Goal: Find specific page/section: Find specific page/section

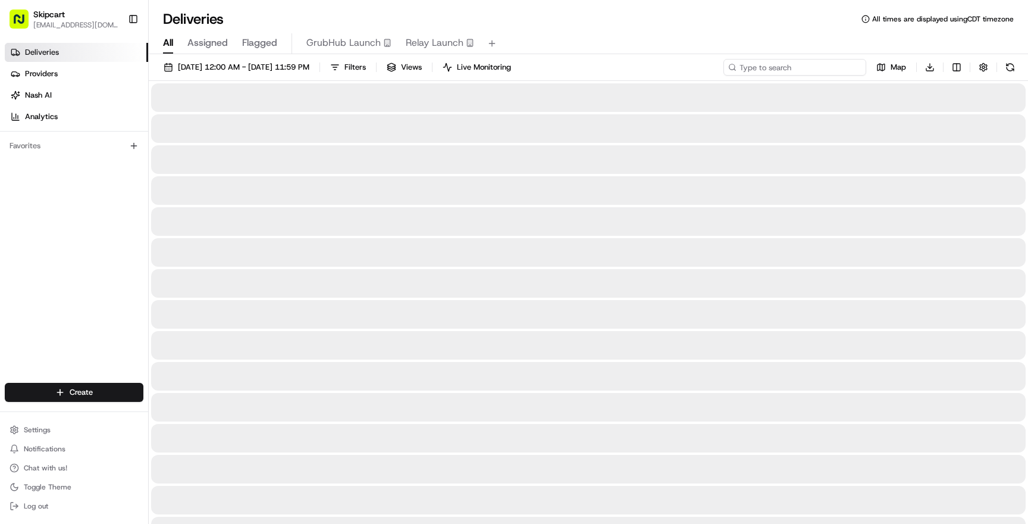
click at [800, 71] on input at bounding box center [794, 67] width 143 height 17
paste input "dlv_dADxyw4aXWpeMpLe5hhe3s"
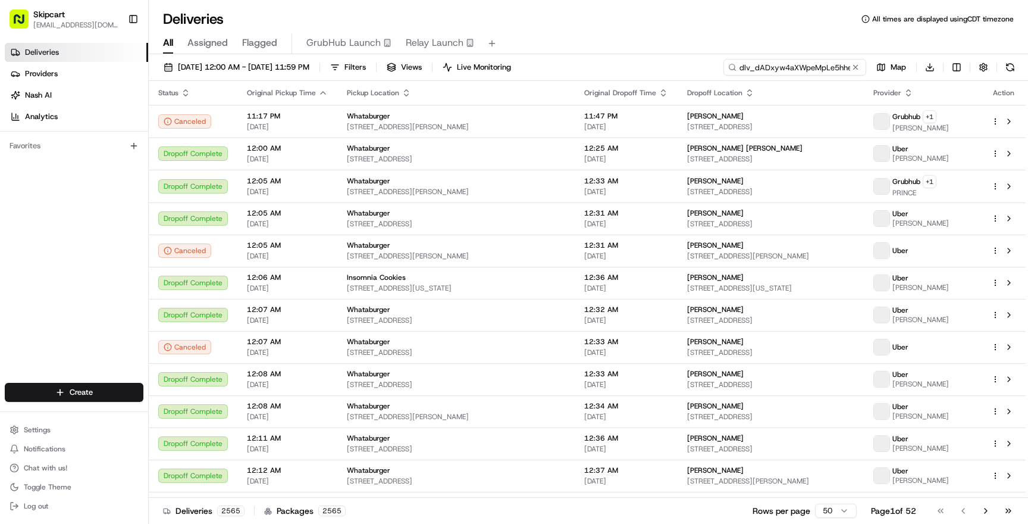
scroll to position [0, 11]
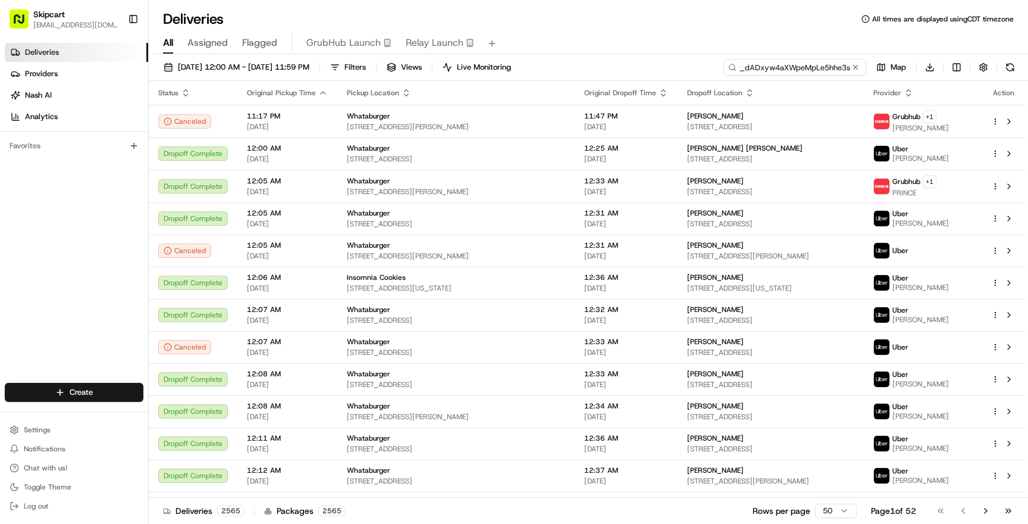
type input "dlv_dADxyw4aXWpeMpLe5hhe3s"
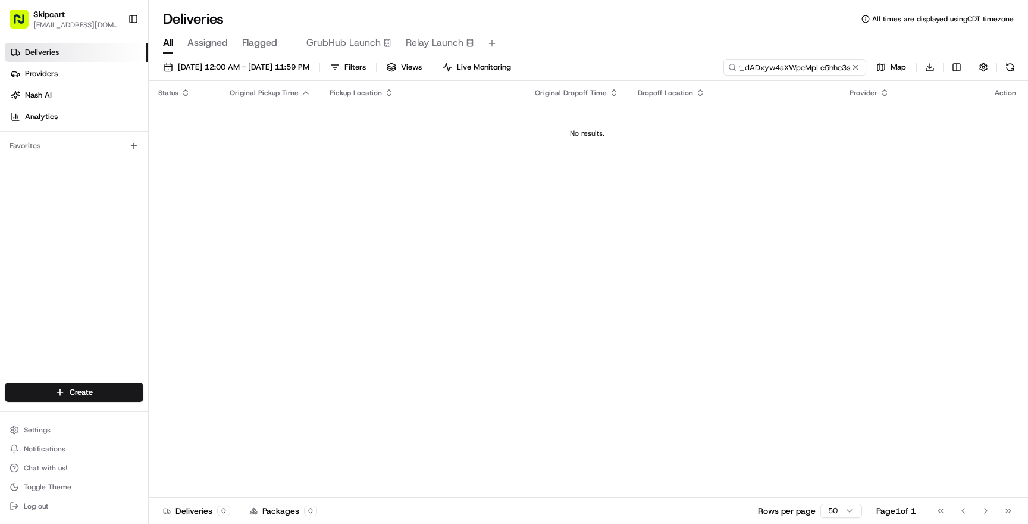
click at [773, 67] on input "dlv_dADxyw4aXWpeMpLe5hhe3s" at bounding box center [794, 67] width 143 height 17
click at [41, 429] on span "Settings" at bounding box center [37, 430] width 27 height 10
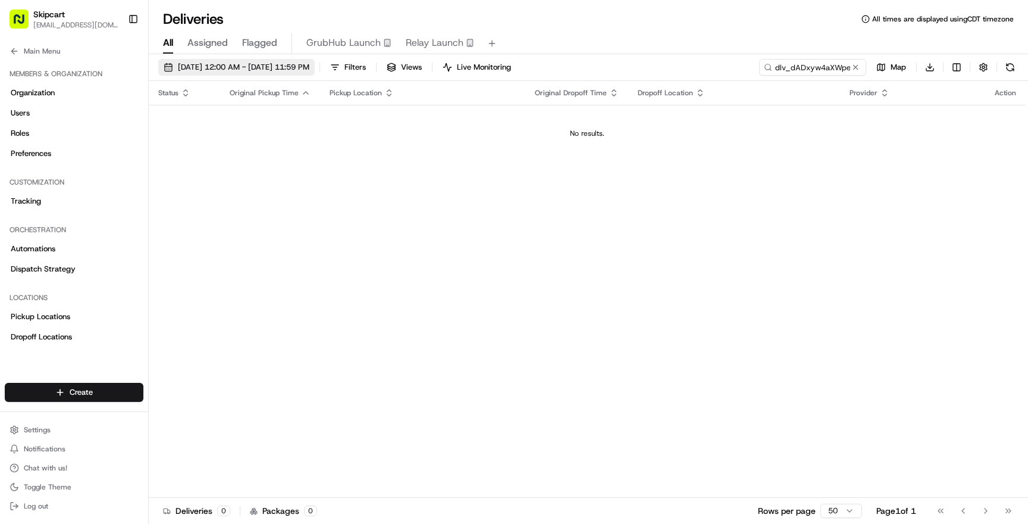
click at [261, 68] on span "[DATE] 12:00 AM - [DATE] 11:59 PM" at bounding box center [243, 67] width 131 height 11
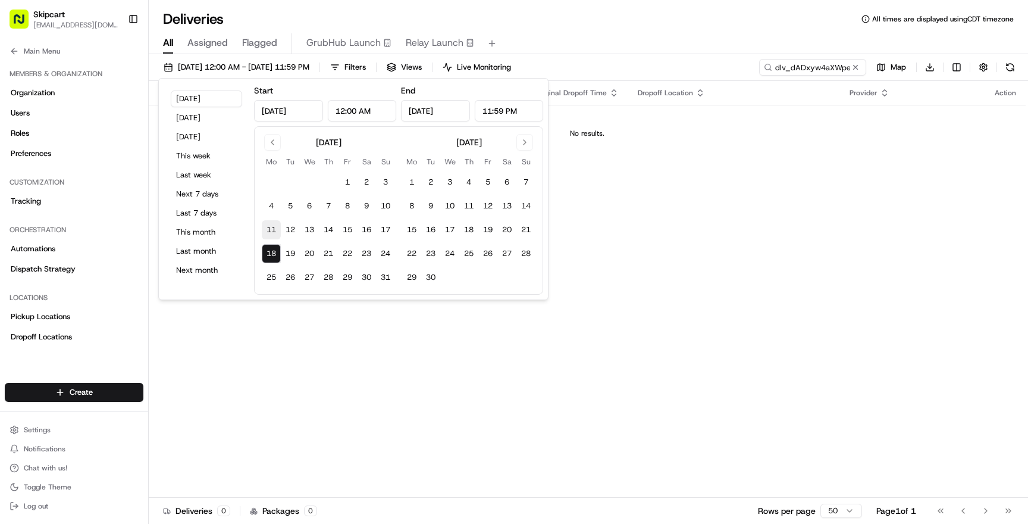
click at [271, 227] on button "11" at bounding box center [271, 229] width 19 height 19
type input "[DATE]"
click at [802, 69] on input "dlv_dADxyw4aXWpeMpLe5hhe3s" at bounding box center [794, 67] width 143 height 17
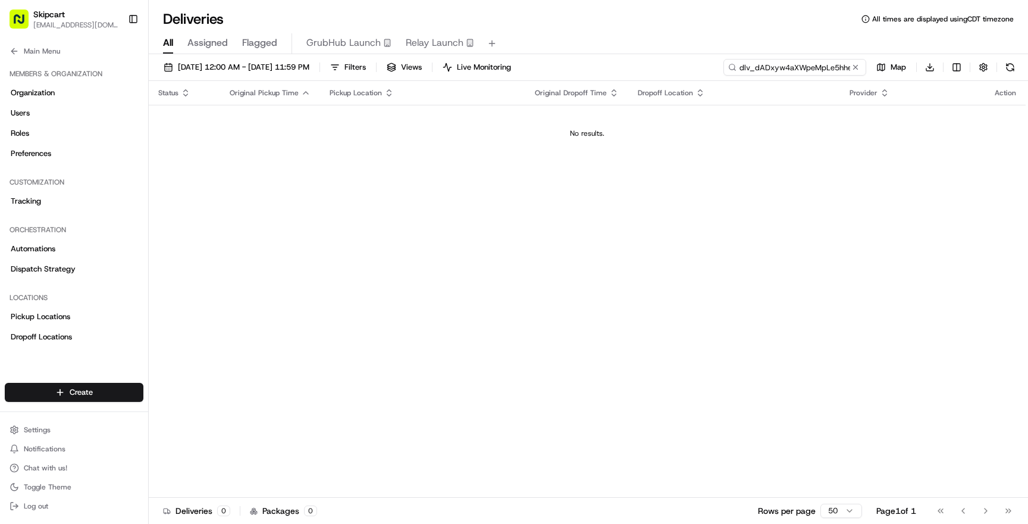
click at [802, 70] on input "dlv_dADxyw4aXWpeMpLe5hhe3s" at bounding box center [794, 67] width 143 height 17
click at [246, 69] on span "[DATE] 12:00 AM - [DATE] 11:59 PM" at bounding box center [243, 67] width 131 height 11
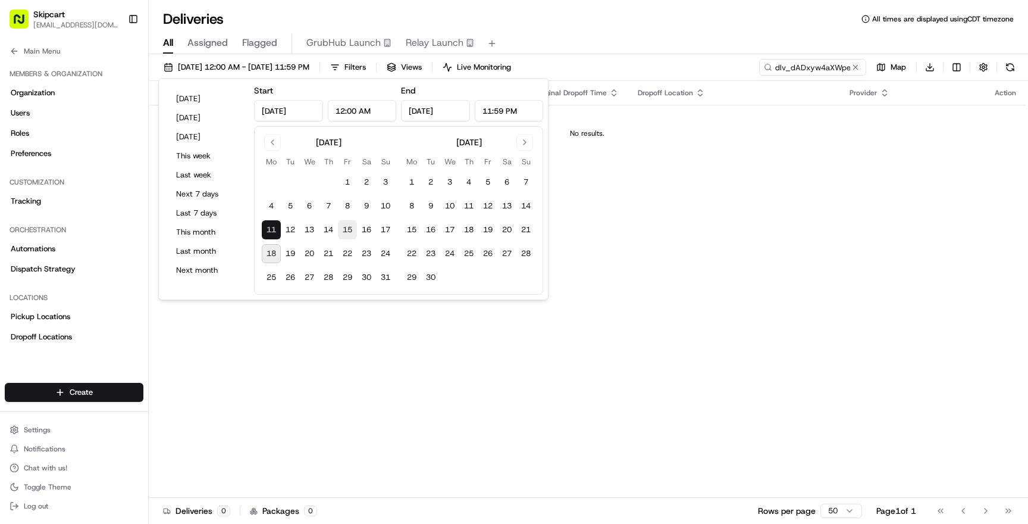
click at [349, 230] on button "15" at bounding box center [347, 229] width 19 height 19
type input "[DATE]"
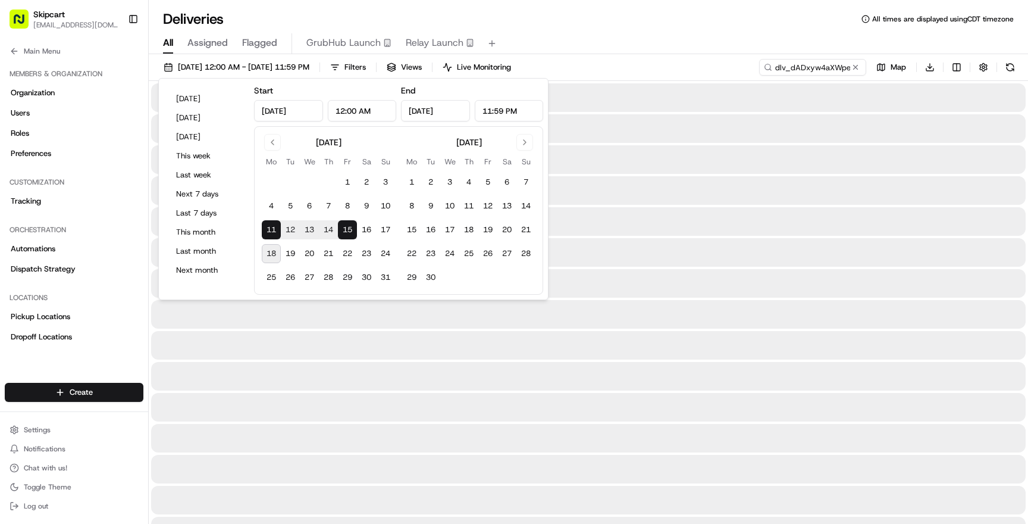
click at [632, 37] on div "All Assigned Flagged GrubHub Launch Relay Launch" at bounding box center [588, 43] width 879 height 21
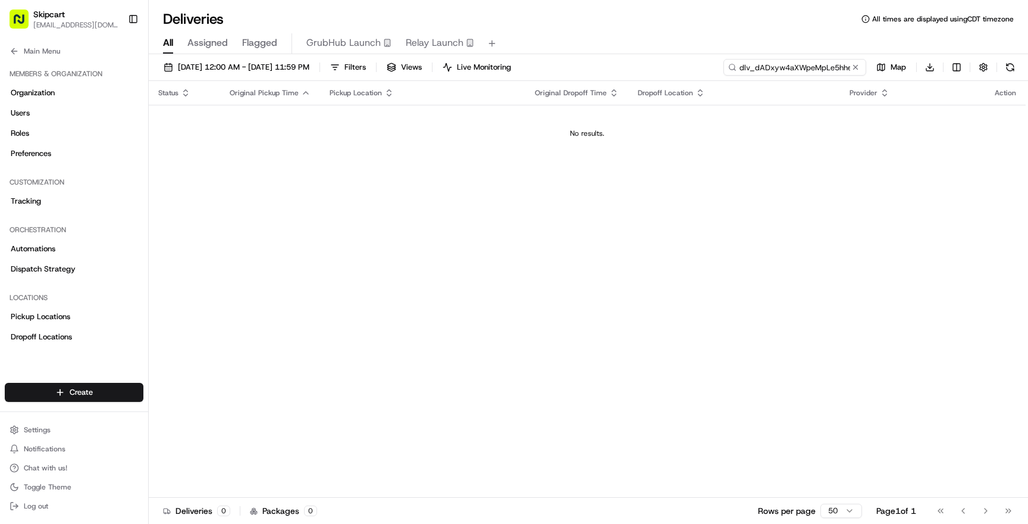
click at [797, 70] on input "dlv_dADxyw4aXWpeMpLe5hhe3s" at bounding box center [794, 67] width 143 height 17
click at [43, 428] on span "Settings" at bounding box center [37, 430] width 27 height 10
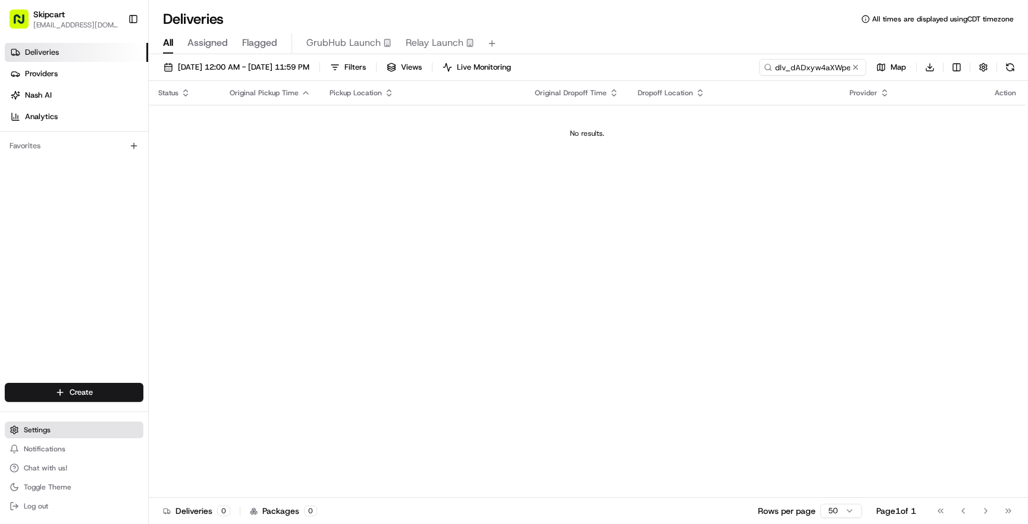
click at [43, 428] on span "Settings" at bounding box center [37, 430] width 27 height 10
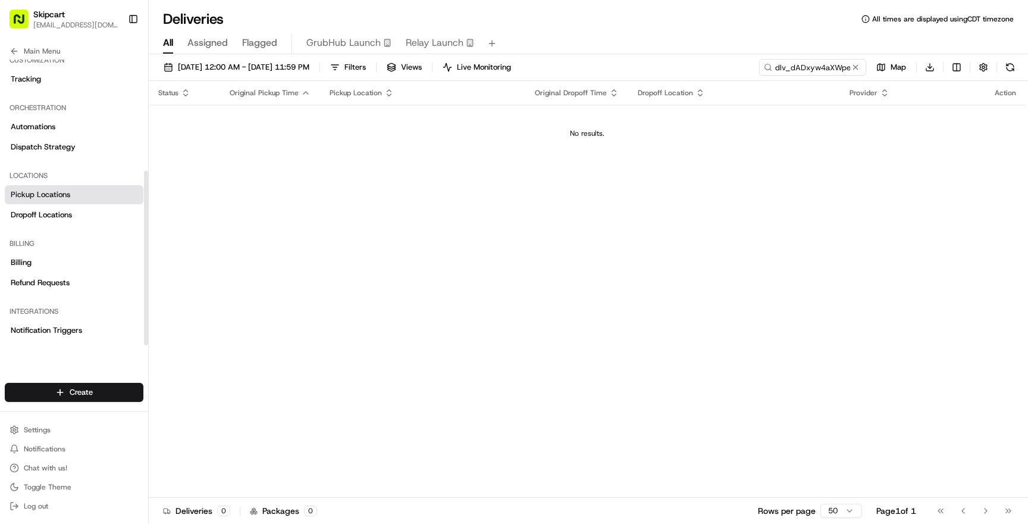
scroll to position [182, 0]
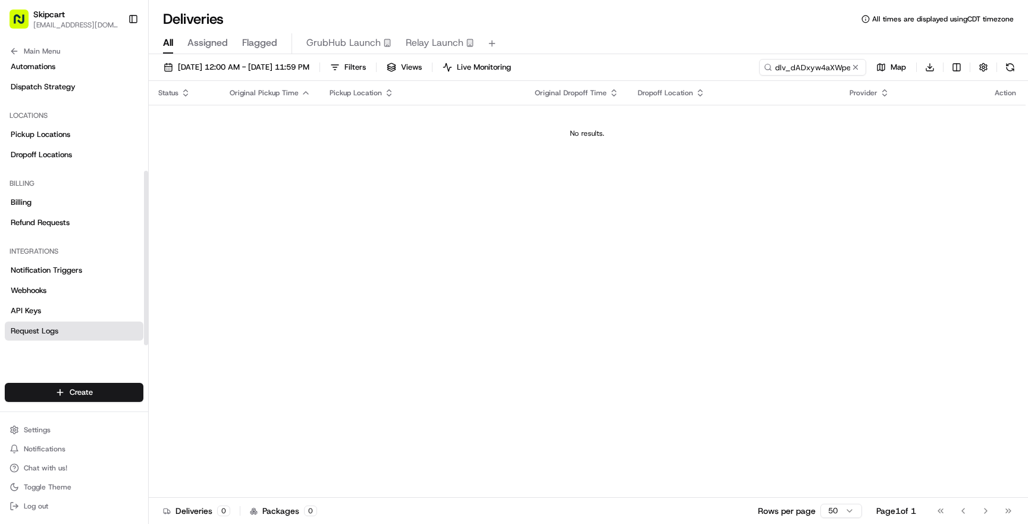
click at [46, 331] on span "Request Logs" at bounding box center [35, 330] width 48 height 11
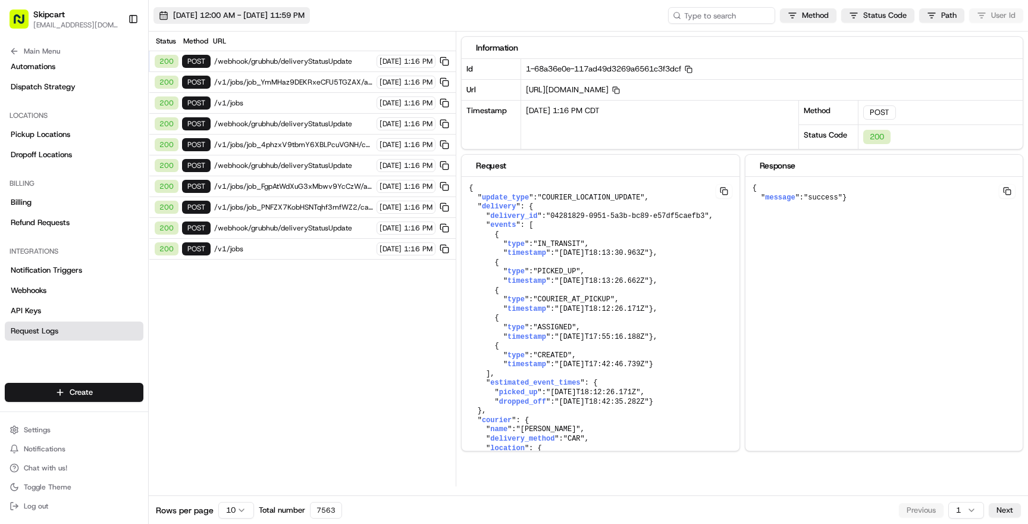
click at [278, 15] on span "[DATE] 12:00 AM - [DATE] 11:59 PM" at bounding box center [238, 15] width 131 height 11
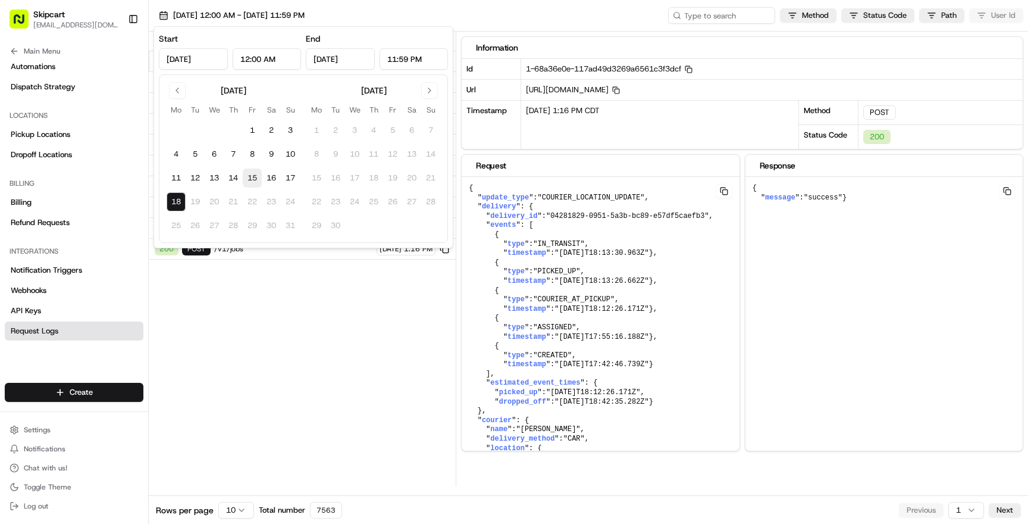
click at [255, 180] on button "15" at bounding box center [252, 177] width 19 height 19
type input "[DATE]"
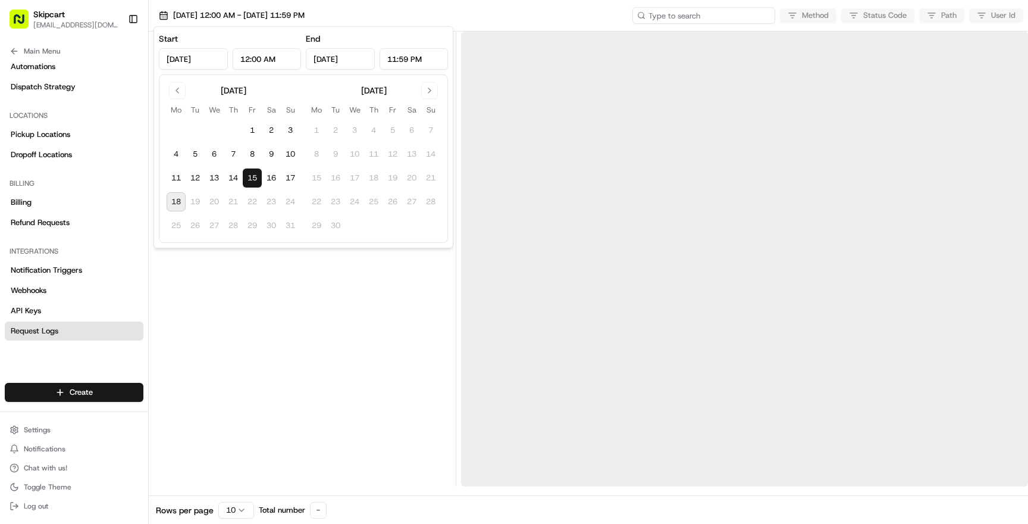
click at [703, 15] on input at bounding box center [703, 15] width 143 height 17
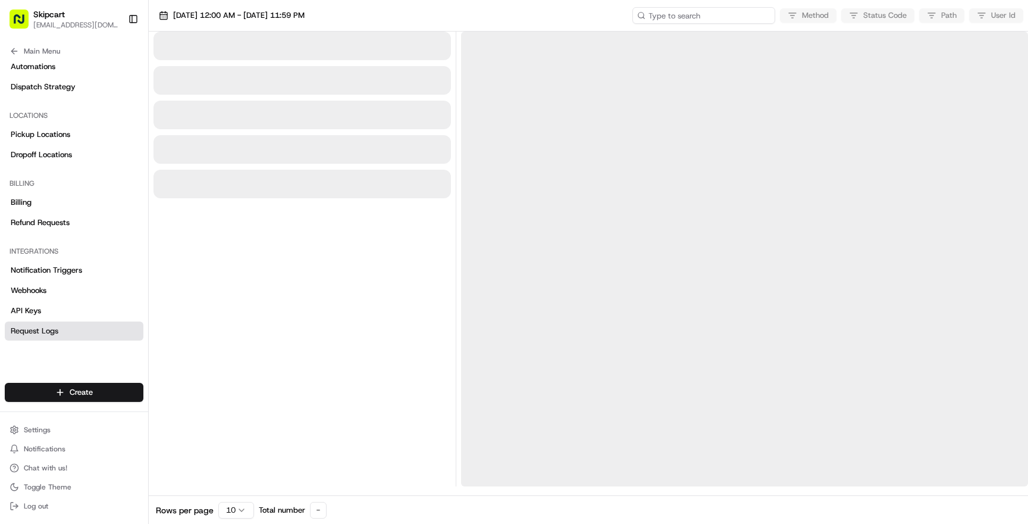
paste input "dlv_dADxyw4aXWpeMpLe5hhe3s"
type input "dlv_dADxyw4aXWpeMpLe5hhe3s"
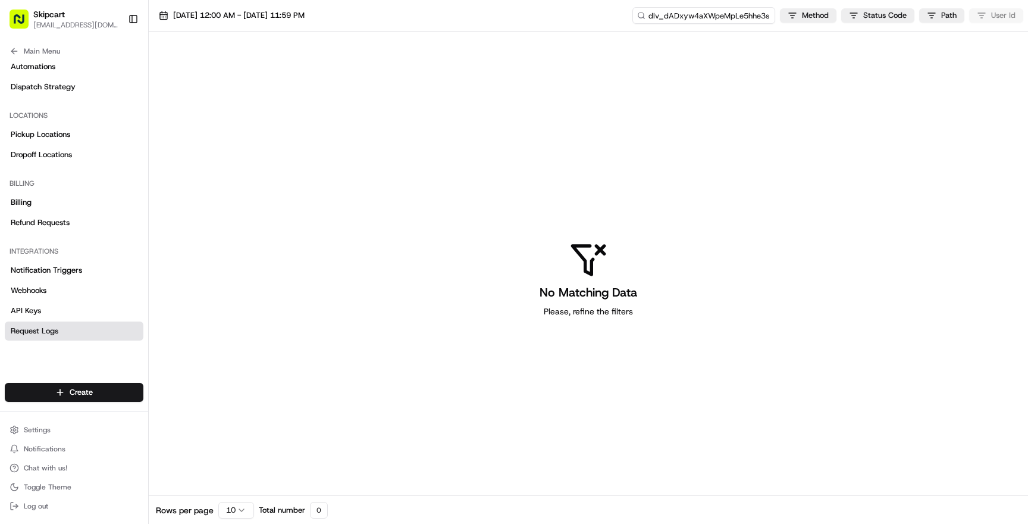
click at [726, 18] on input "dlv_dADxyw4aXWpeMpLe5hhe3s" at bounding box center [703, 15] width 143 height 17
paste input "6mvS73kfLPWi4XT8tUXQJ2"
type input "dlv_6mvS73kfLPWi4XT8tUXQJ2"
click at [65, 330] on link "Request Logs" at bounding box center [74, 330] width 139 height 19
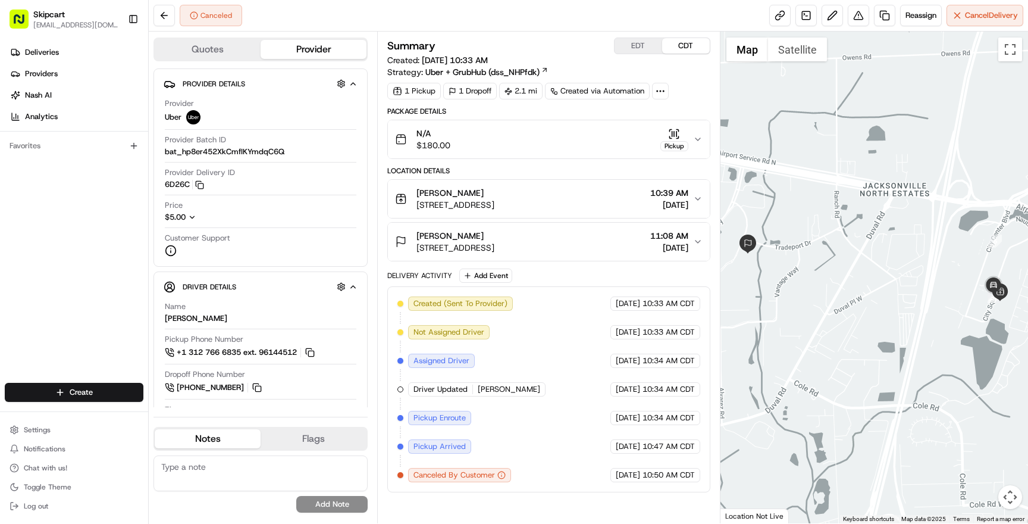
click at [494, 199] on span "13125 City Square Dr, Jacksonville, FL 32218, USA" at bounding box center [455, 205] width 78 height 12
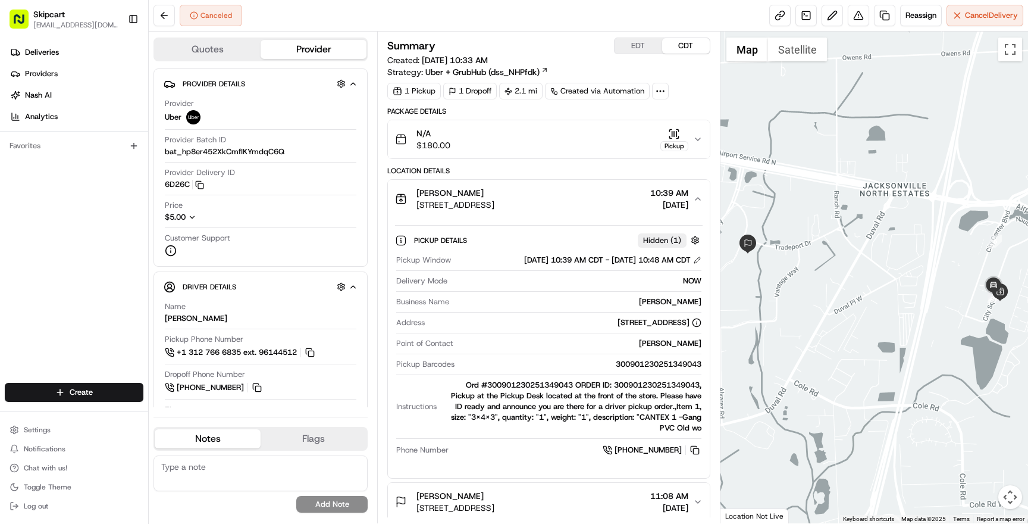
click at [656, 235] on span "Hidden ( 1 )" at bounding box center [662, 240] width 38 height 11
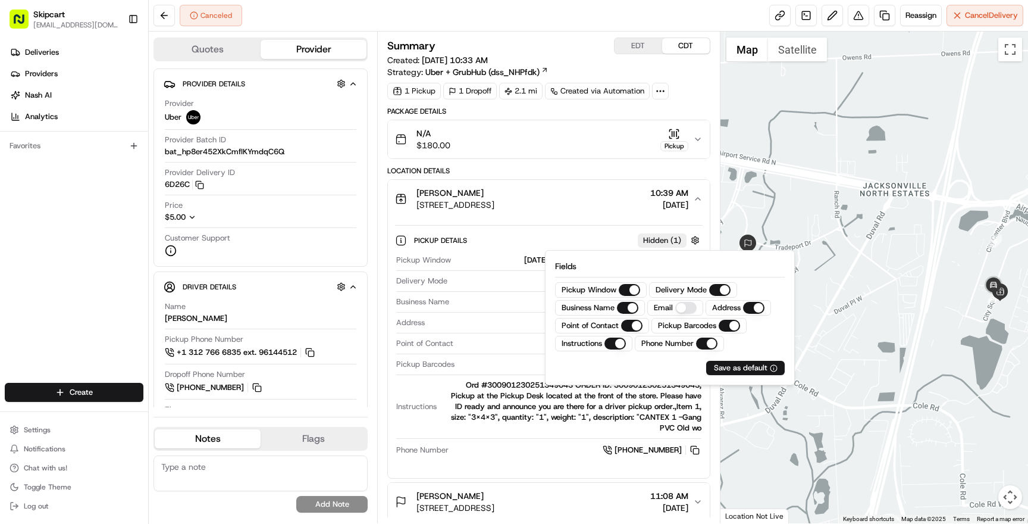
click at [538, 415] on div "Ord #300901230251349043 ORDER ID: 300901230251349043, Pickup at the Pickup Desk…" at bounding box center [570, 407] width 259 height 54
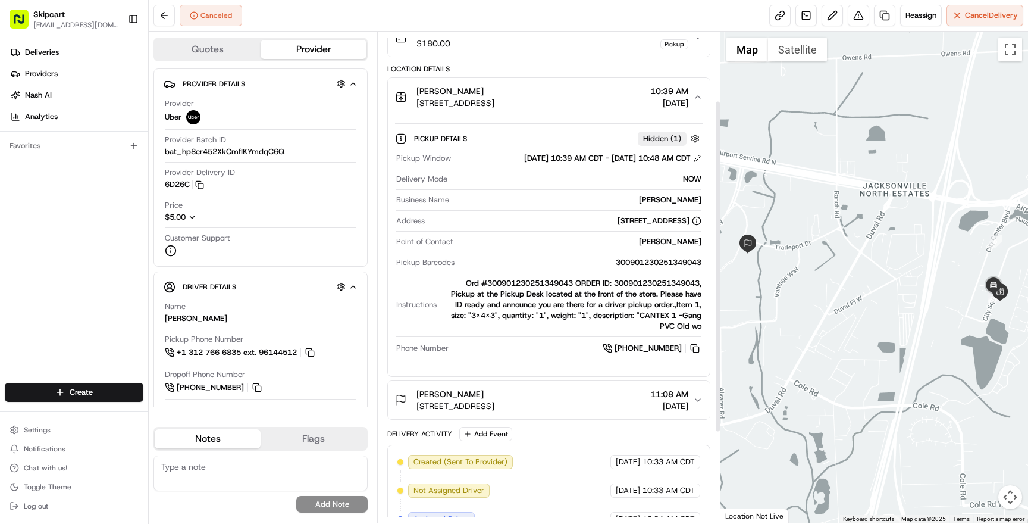
scroll to position [108, 0]
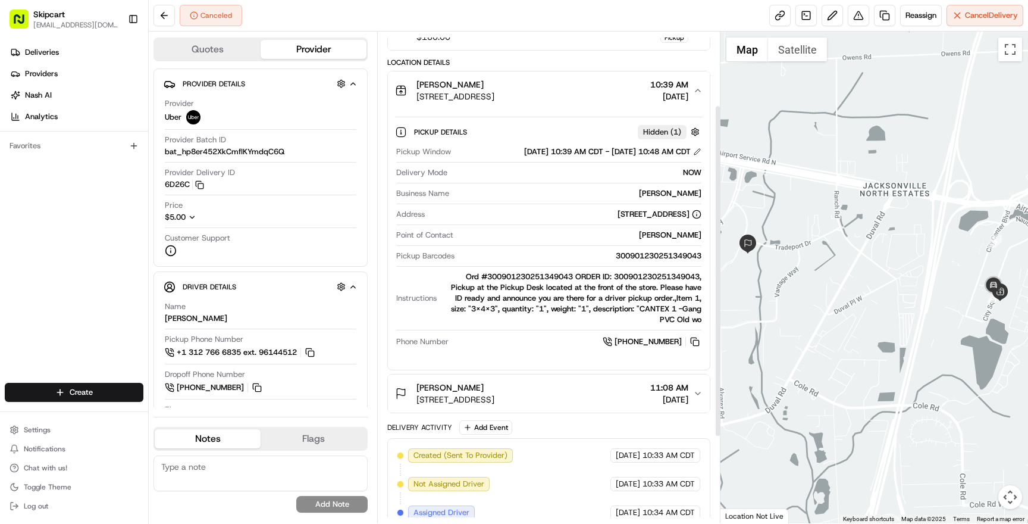
click at [494, 395] on span "1520 Tradeport Dr, Jacksonville, FL 32218, USA" at bounding box center [455, 399] width 78 height 12
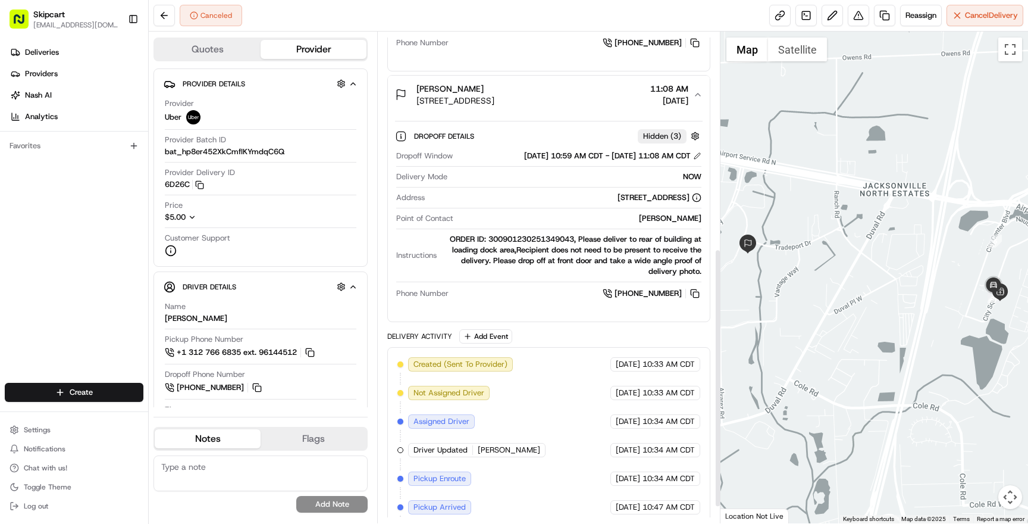
scroll to position [443, 0]
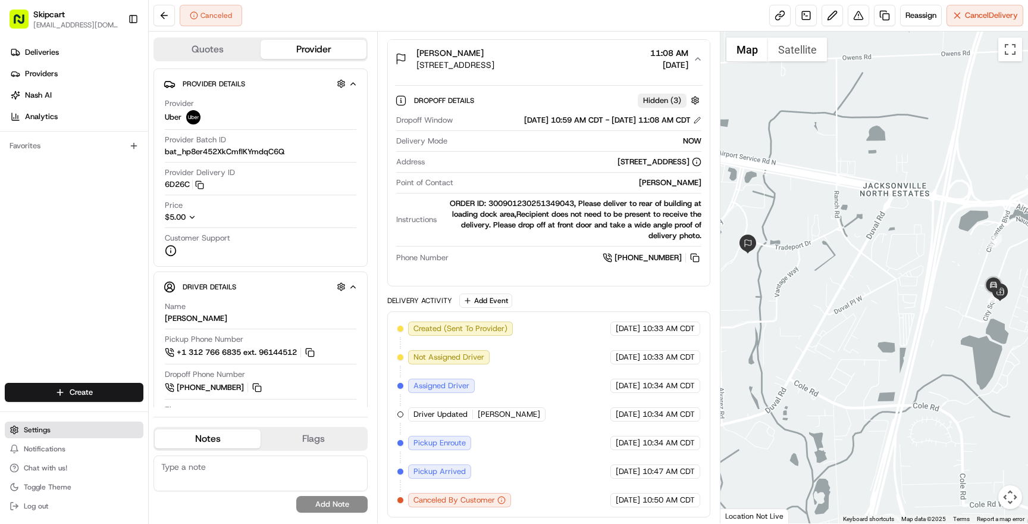
click at [51, 426] on button "Settings" at bounding box center [74, 429] width 139 height 17
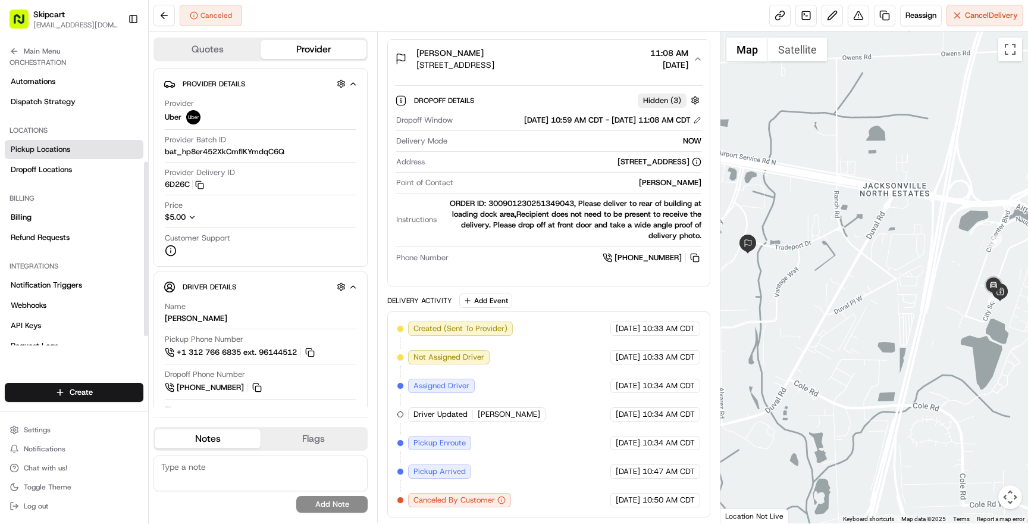
scroll to position [182, 0]
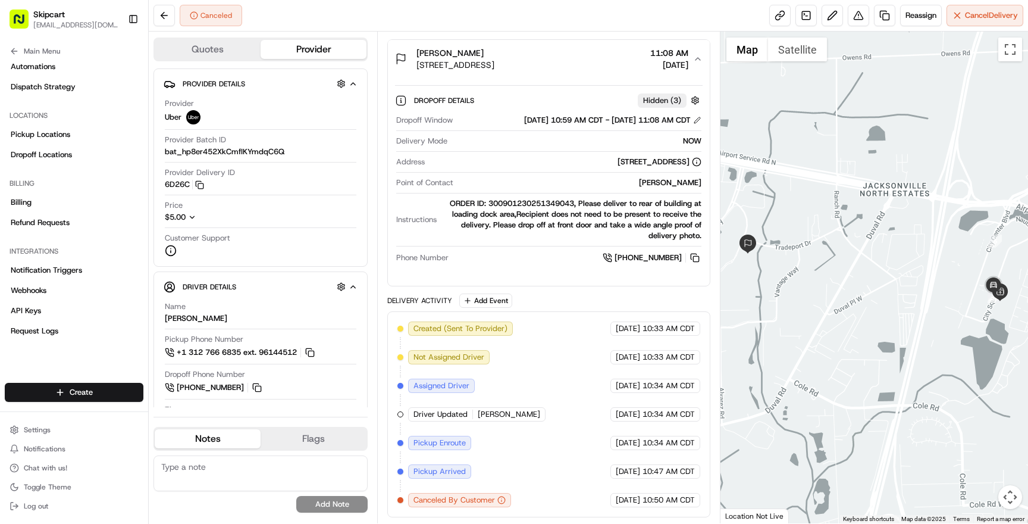
click at [538, 416] on div "Created (Sent To Provider) Uber 08/18/2025 10:33 AM CDT Not Assigned Driver Ube…" at bounding box center [548, 414] width 302 height 186
click at [467, 415] on div "Driver Updated MICAH F." at bounding box center [476, 414] width 137 height 14
click at [471, 411] on div "Driver Updated MICAH F." at bounding box center [476, 414] width 137 height 14
click at [492, 332] on span "Created (Sent To Provider)" at bounding box center [460, 328] width 94 height 11
click at [53, 336] on link "Request Logs" at bounding box center [74, 330] width 139 height 19
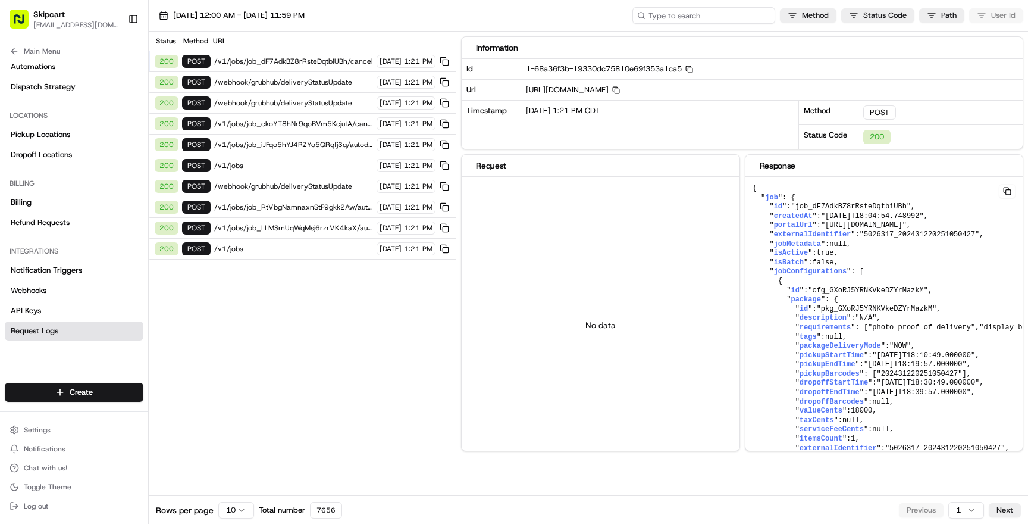
click at [728, 18] on input at bounding box center [703, 15] width 143 height 17
paste input "job_aDXUkPZa33U45XJGuF6G6q"
type input "job_aDXUkPZa33U45XJGuF6G6q"
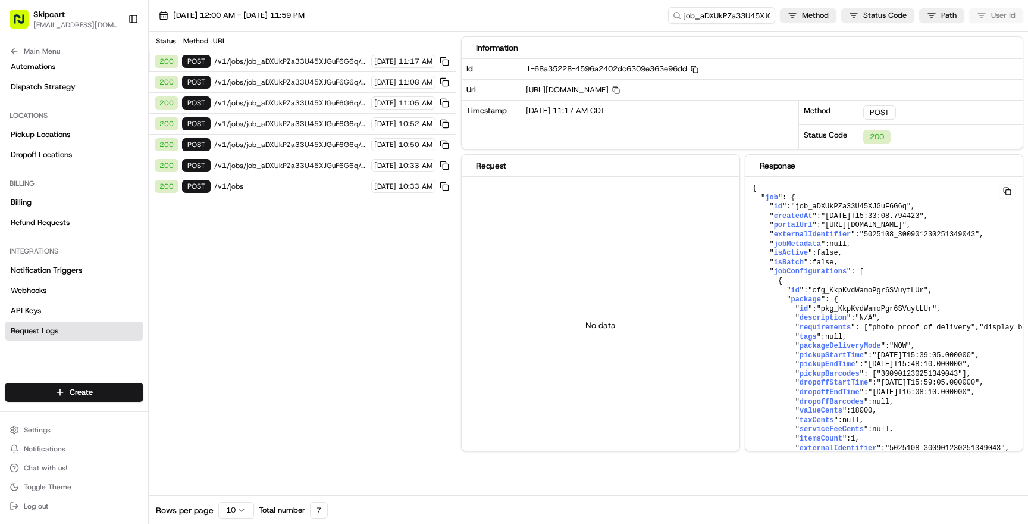
click at [272, 183] on span "/v1/jobs" at bounding box center [290, 186] width 153 height 10
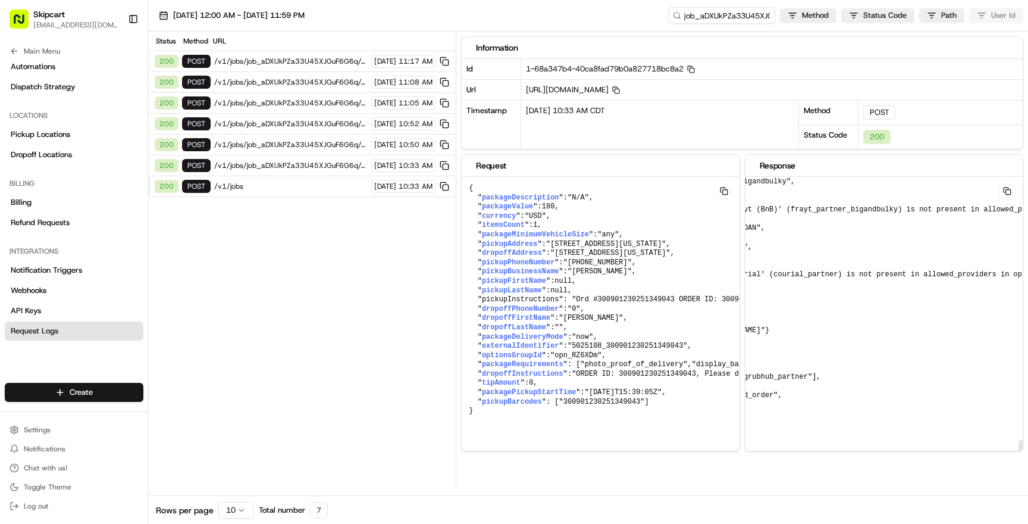
scroll to position [2372, 0]
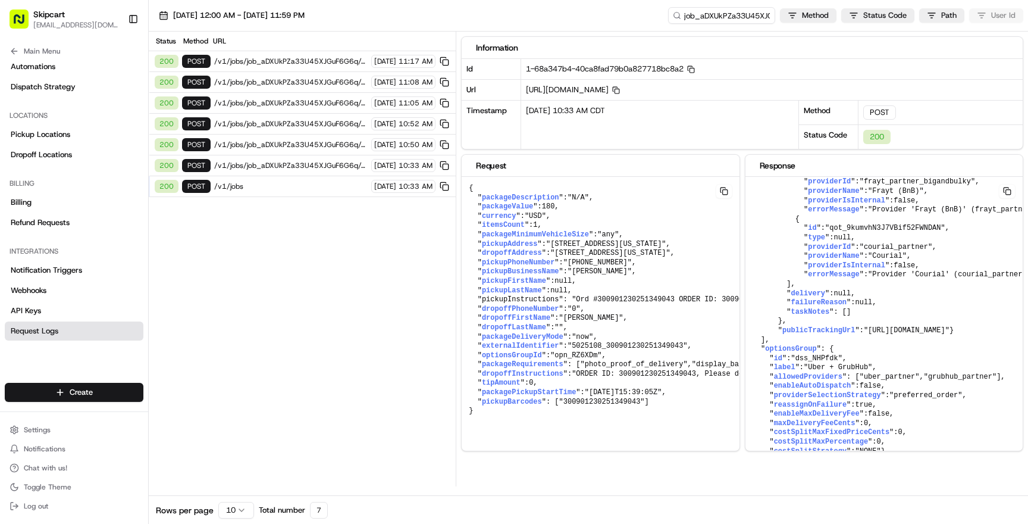
click at [283, 165] on span "/v1/jobs/job_aDXUkPZa33U45XJGuF6G6q/autodispatch" at bounding box center [290, 166] width 153 height 10
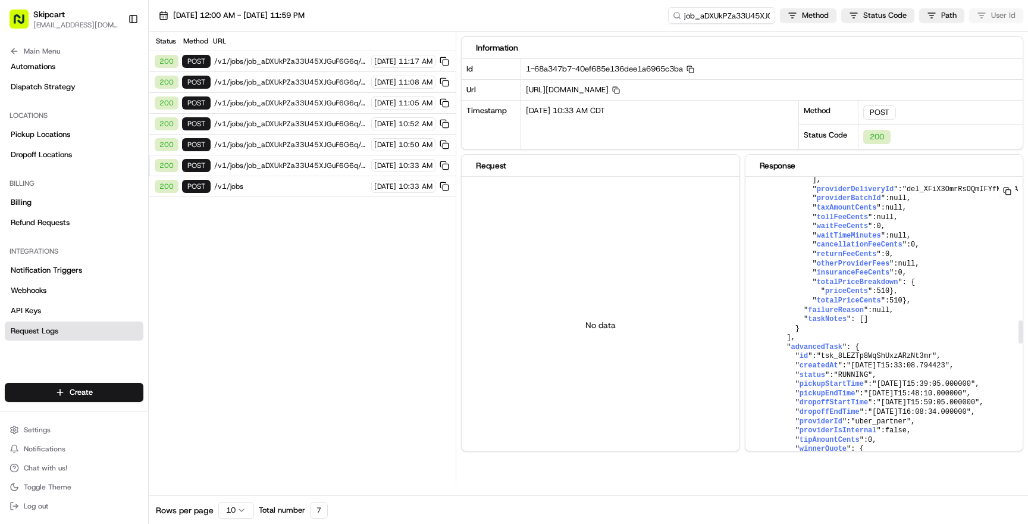
scroll to position [1806, 0]
click at [698, 15] on input "job_aDXUkPZa33U45XJGuF6G6q" at bounding box center [703, 15] width 143 height 17
click at [327, 62] on span "/v1/jobs/job_aDXUkPZa33U45XJGuF6G6q/cancel" at bounding box center [290, 62] width 153 height 10
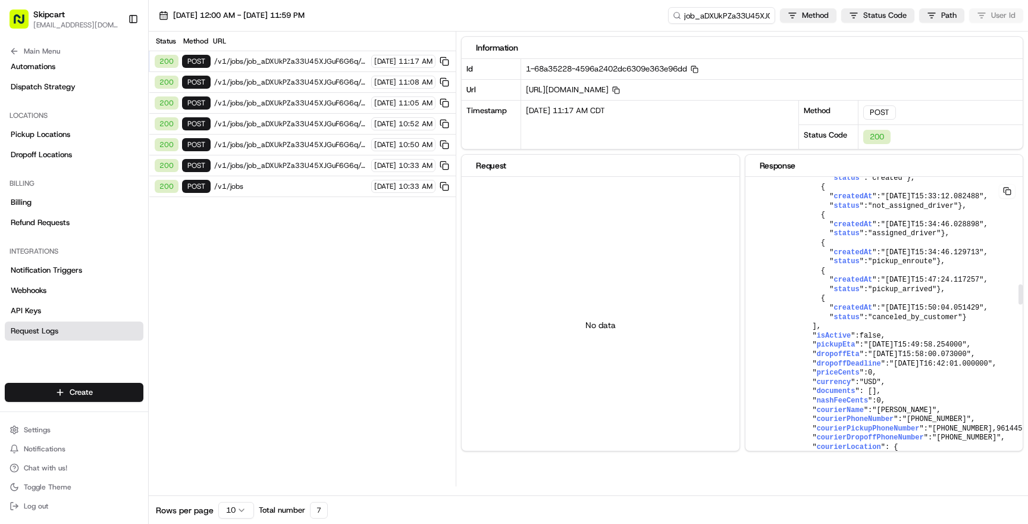
scroll to position [1555, 0]
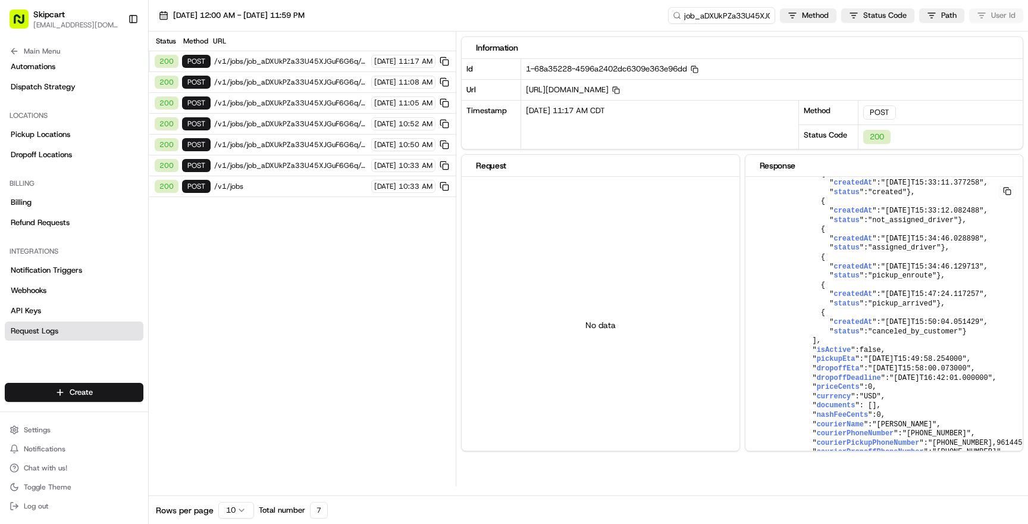
click at [298, 83] on span "/v1/jobs/job_aDXUkPZa33U45XJGuF6G6q/cancel" at bounding box center [290, 82] width 153 height 10
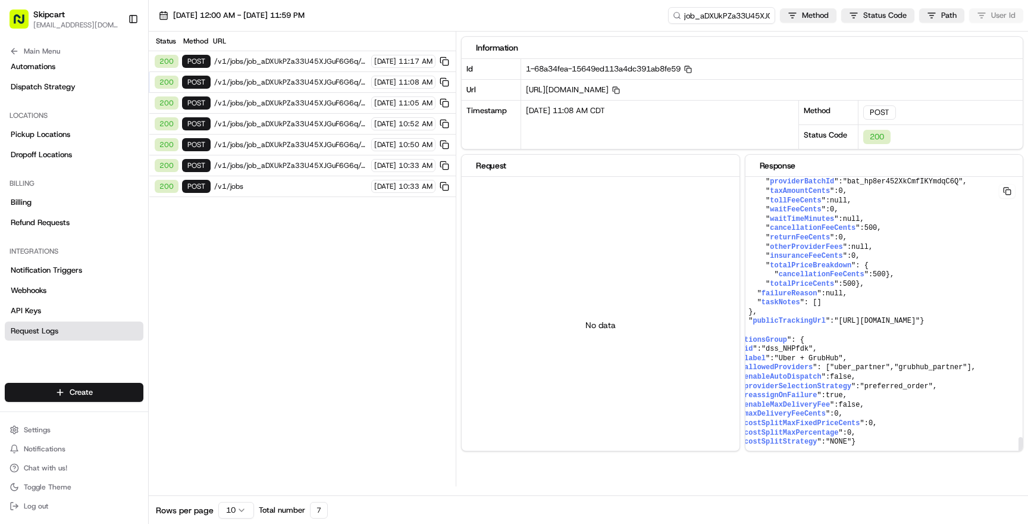
scroll to position [3782, 0]
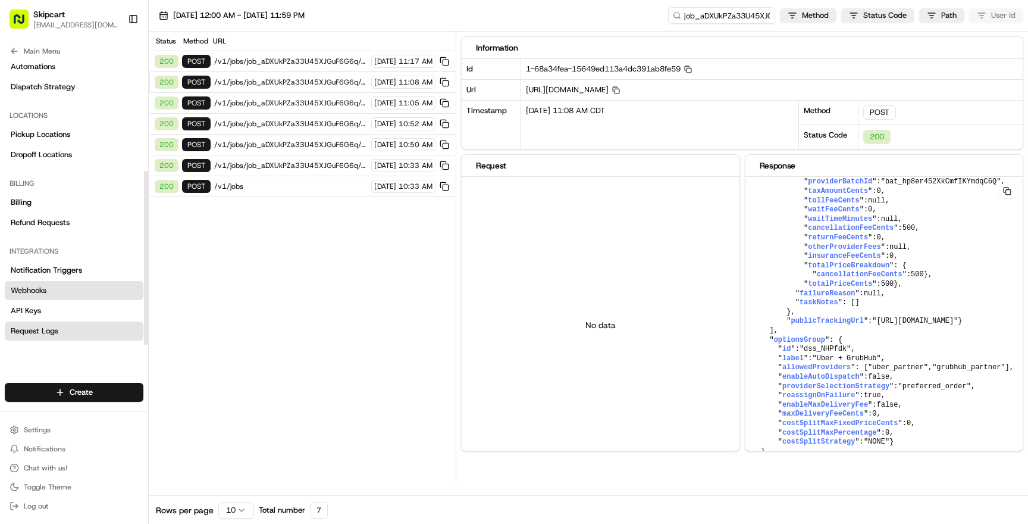
click at [59, 289] on link "Webhooks" at bounding box center [74, 290] width 139 height 19
